Goal: Transaction & Acquisition: Purchase product/service

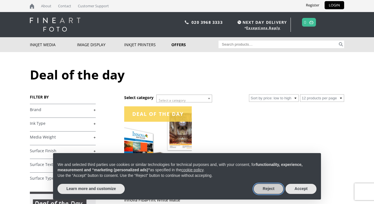
click at [270, 190] on button "Reject" at bounding box center [269, 189] width 30 height 10
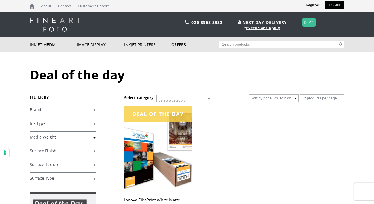
click at [79, 108] on link "+" at bounding box center [63, 109] width 66 height 5
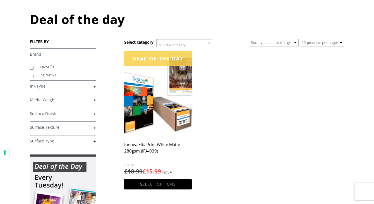
scroll to position [56, 0]
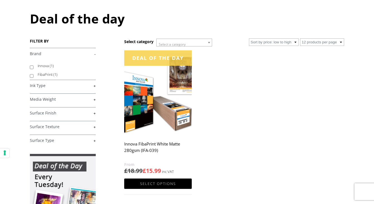
click at [73, 125] on link "+" at bounding box center [63, 126] width 66 height 5
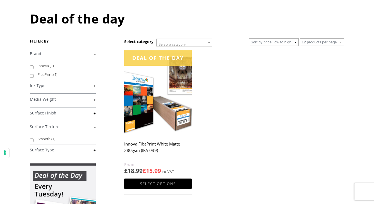
click at [164, 106] on img at bounding box center [158, 92] width 68 height 85
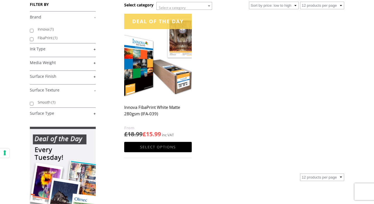
scroll to position [84, 0]
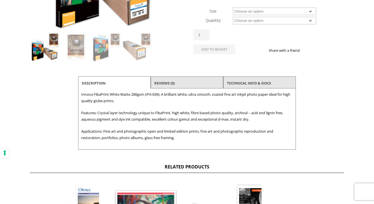
scroll to position [158, 0]
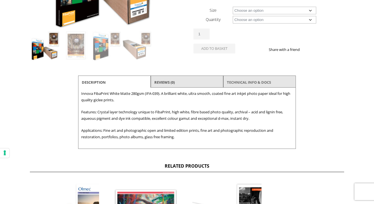
click at [256, 79] on link "TECHNICAL INFO & DOCS" at bounding box center [249, 82] width 44 height 10
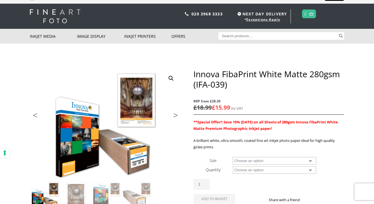
scroll to position [0, 0]
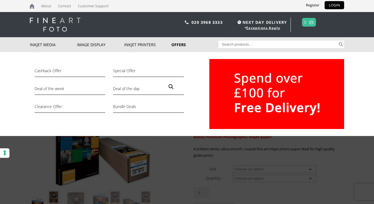
click at [183, 41] on link "Offers" at bounding box center [195, 44] width 47 height 15
click at [179, 45] on link "Offers" at bounding box center [195, 44] width 47 height 15
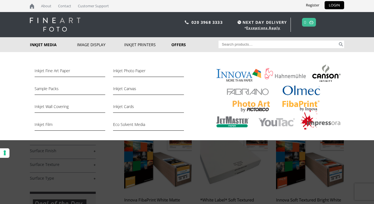
click at [51, 45] on link "Inkjet Media" at bounding box center [53, 44] width 47 height 15
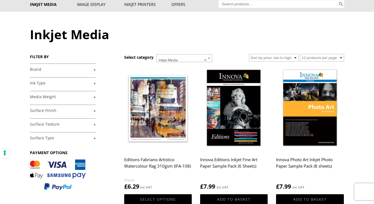
scroll to position [42, 0]
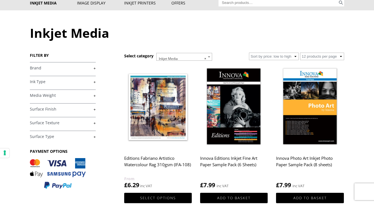
click at [93, 96] on link "+" at bounding box center [63, 95] width 66 height 5
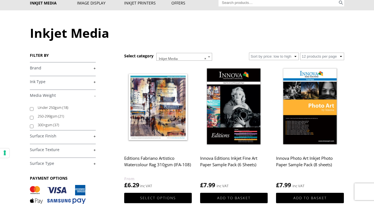
click at [30, 117] on input "250-299gsm (21)" at bounding box center [32, 118] width 4 height 4
checkbox input "true"
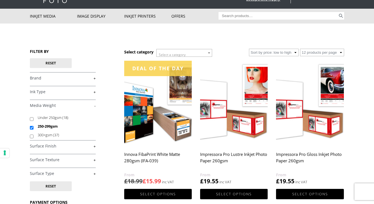
scroll to position [32, 0]
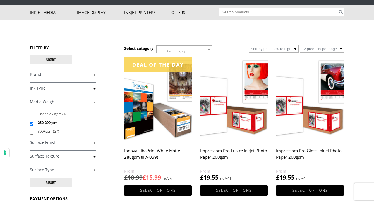
click at [93, 143] on link "+" at bounding box center [63, 142] width 66 height 5
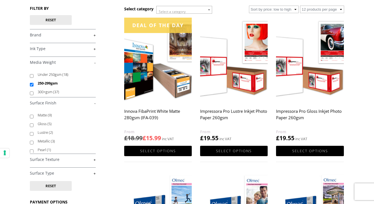
scroll to position [71, 0]
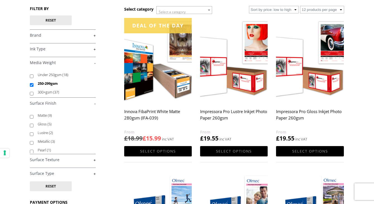
click at [31, 117] on input "Matte (9)" at bounding box center [32, 117] width 4 height 4
checkbox input "true"
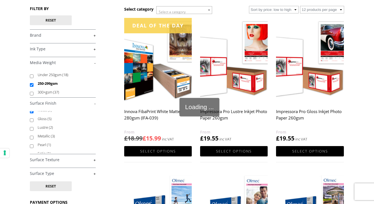
scroll to position [10, 0]
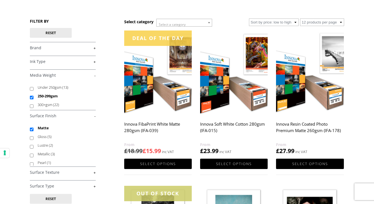
scroll to position [55, 0]
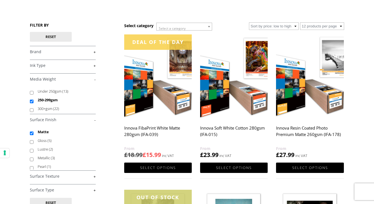
click at [32, 101] on input "250-299gsm" at bounding box center [32, 101] width 4 height 4
checkbox input "false"
click at [32, 94] on input "Under 250gsm (13)" at bounding box center [32, 93] width 4 height 4
checkbox input "true"
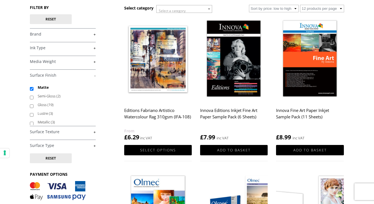
scroll to position [75, 0]
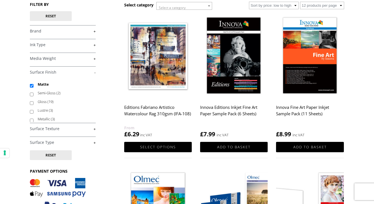
click at [91, 58] on link "+" at bounding box center [63, 58] width 66 height 5
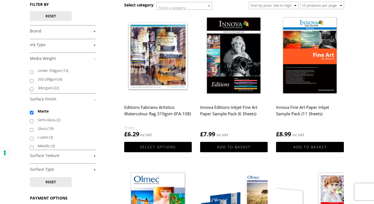
click at [32, 70] on input "Under 250gsm (13)" at bounding box center [32, 72] width 4 height 4
checkbox input "true"
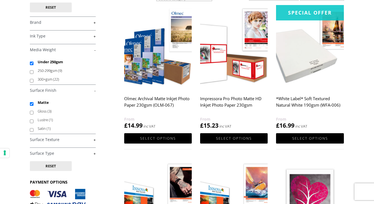
scroll to position [86, 0]
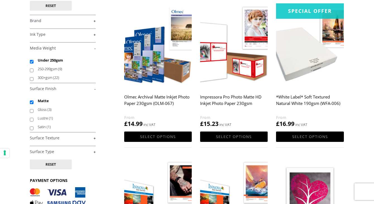
click at [338, 38] on img at bounding box center [310, 45] width 68 height 85
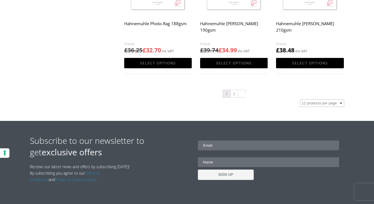
scroll to position [617, 0]
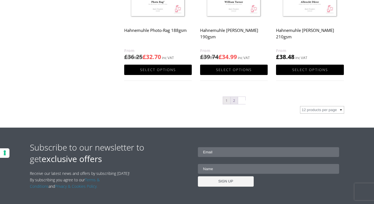
click at [233, 102] on link "2" at bounding box center [234, 100] width 7 height 7
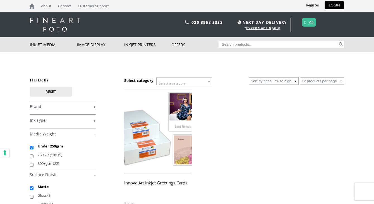
click at [31, 164] on input "300+gsm (22)" at bounding box center [32, 165] width 4 height 4
checkbox input "true"
click at [32, 147] on input "Under 250gsm" at bounding box center [32, 148] width 4 height 4
checkbox input "false"
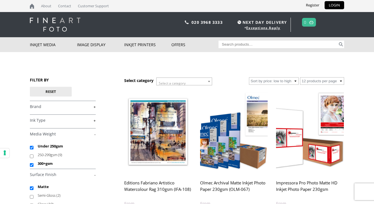
click at [31, 146] on input "Under 250gsm" at bounding box center [32, 148] width 4 height 4
checkbox input "false"
